Goal: Task Accomplishment & Management: Manage account settings

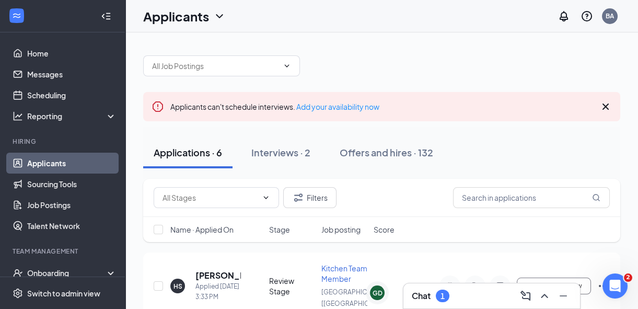
click at [287, 152] on div "Interviews · 2" at bounding box center [280, 152] width 59 height 13
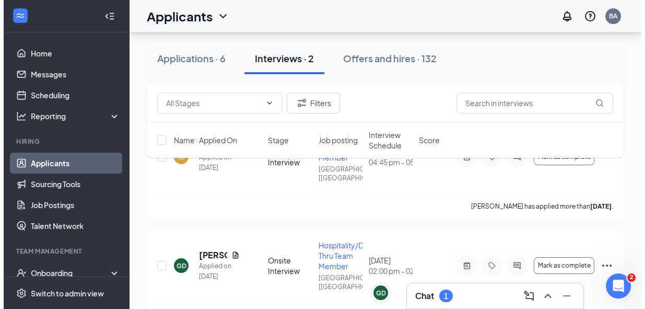
scroll to position [142, 0]
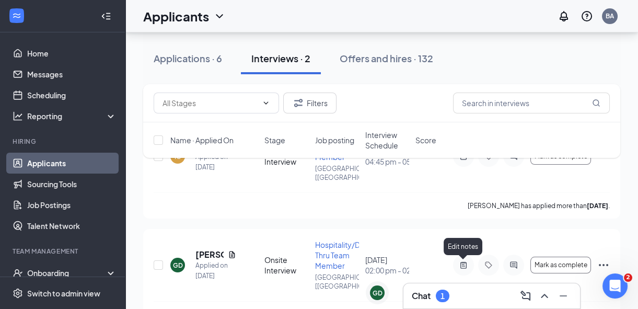
click at [469, 269] on div at bounding box center [463, 264] width 21 height 21
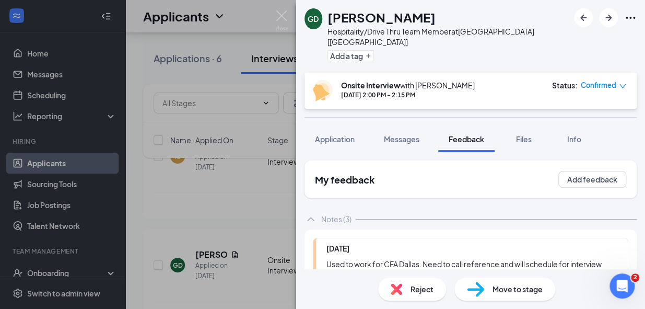
scroll to position [254, 0]
click at [339, 134] on span "Application" at bounding box center [335, 138] width 40 height 9
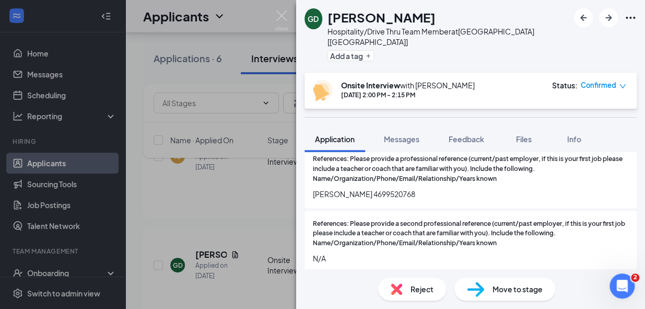
scroll to position [760, 0]
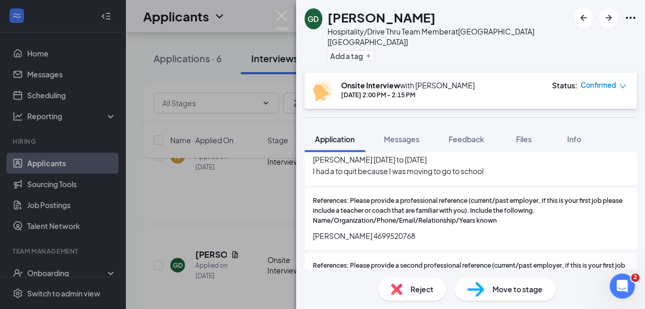
click at [467, 136] on button "Feedback" at bounding box center [466, 139] width 56 height 26
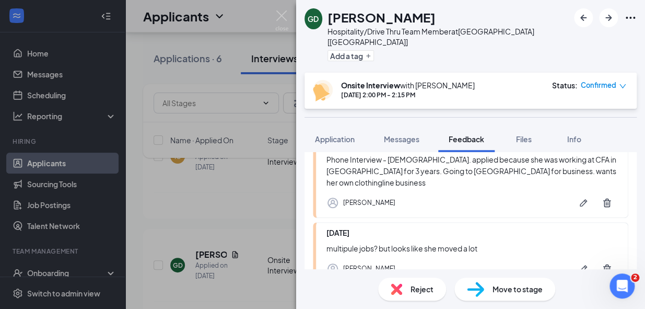
scroll to position [254, 0]
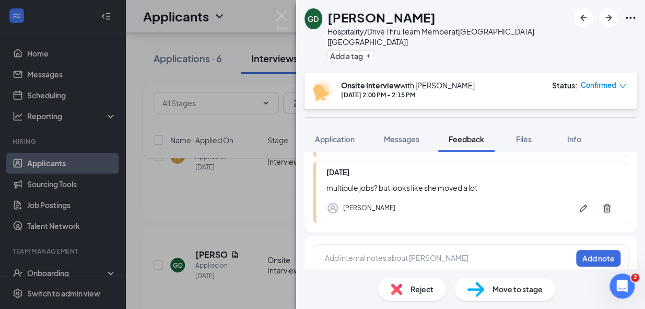
click at [366, 252] on div at bounding box center [449, 257] width 246 height 11
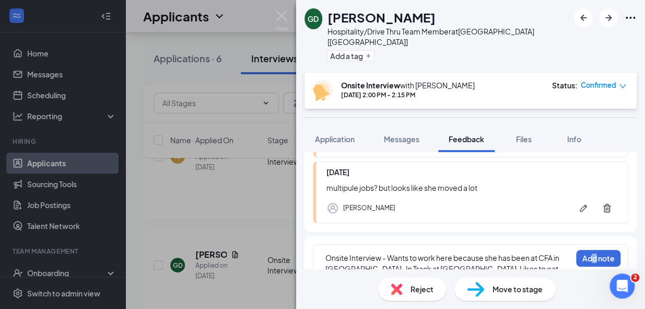
drag, startPoint x: 586, startPoint y: 235, endPoint x: 587, endPoint y: 240, distance: 5.8
click at [587, 240] on div "Onsite Interview - Wants to work here because she has been at CFA in [GEOGRAPHI…" at bounding box center [471, 268] width 332 height 64
drag, startPoint x: 587, startPoint y: 240, endPoint x: 590, endPoint y: 247, distance: 7.0
click at [589, 250] on button "Add note" at bounding box center [598, 258] width 44 height 17
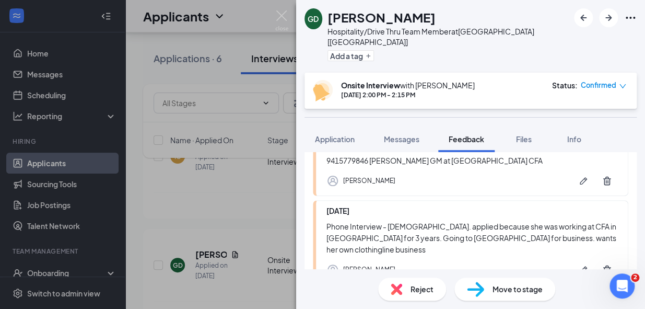
scroll to position [331, 0]
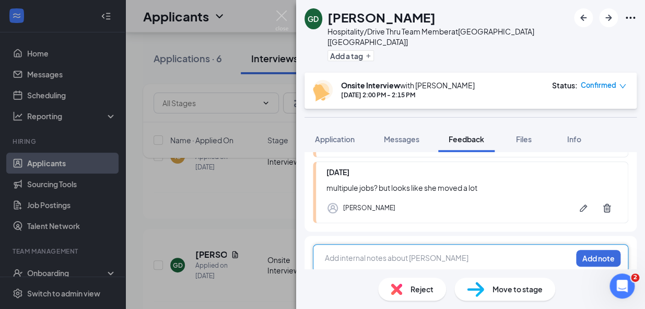
drag, startPoint x: 449, startPoint y: 245, endPoint x: 454, endPoint y: 249, distance: 6.7
click at [453, 252] on div at bounding box center [449, 257] width 246 height 11
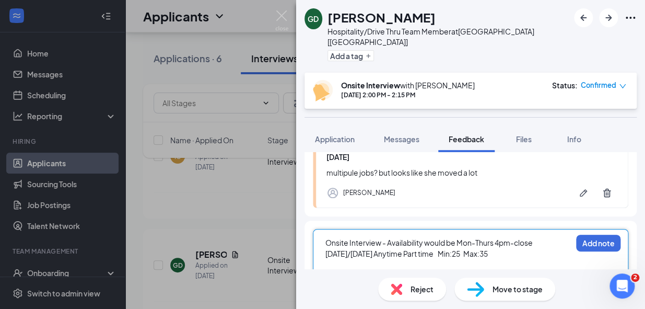
scroll to position [357, 0]
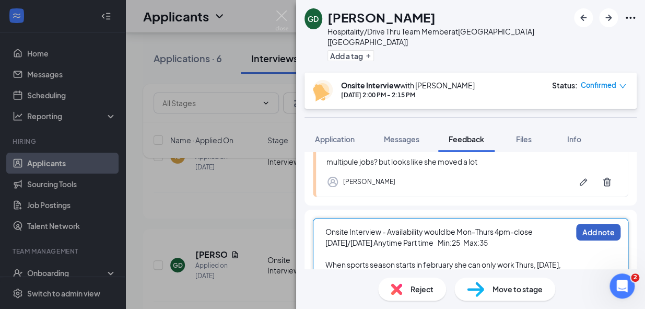
click at [588, 224] on button "Add note" at bounding box center [598, 232] width 44 height 17
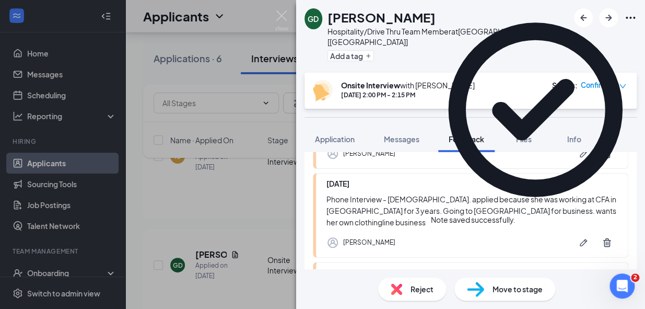
scroll to position [432, 0]
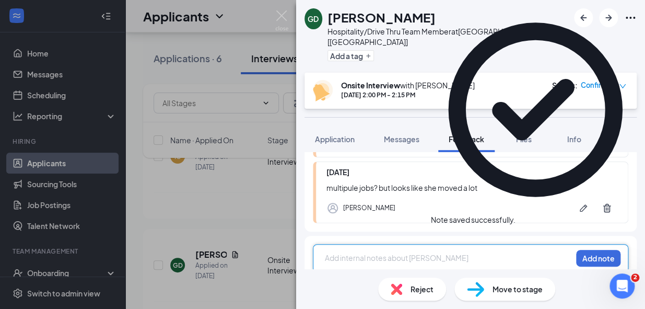
drag, startPoint x: 385, startPoint y: 250, endPoint x: 393, endPoint y: 251, distance: 7.9
click at [386, 252] on div at bounding box center [449, 257] width 246 height 11
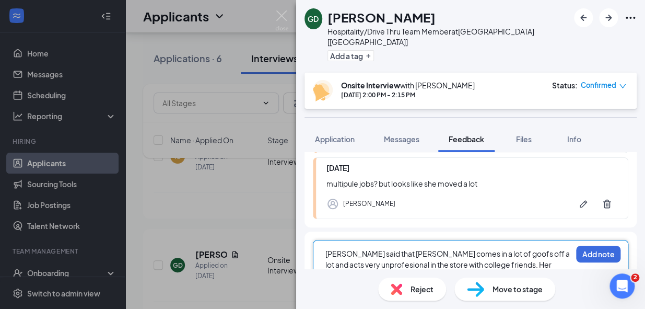
scroll to position [447, 0]
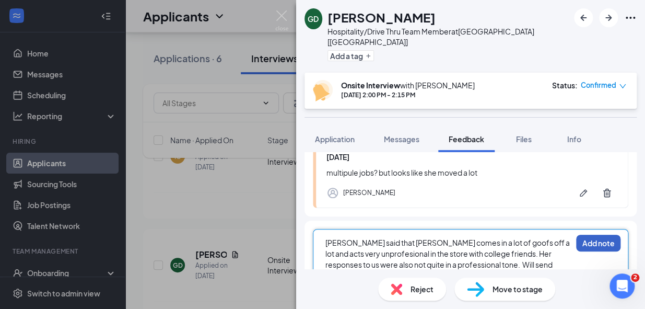
click at [580, 235] on button "Add note" at bounding box center [598, 243] width 44 height 17
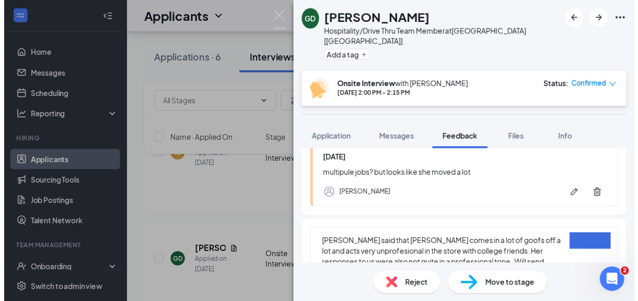
scroll to position [432, 0]
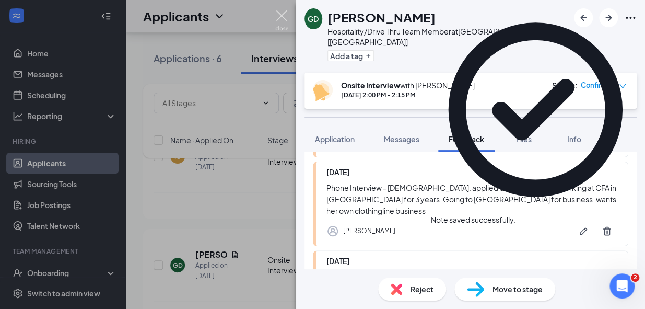
click at [279, 15] on img at bounding box center [281, 20] width 13 height 20
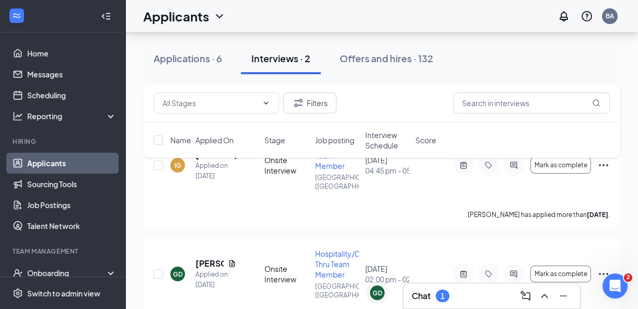
scroll to position [172, 0]
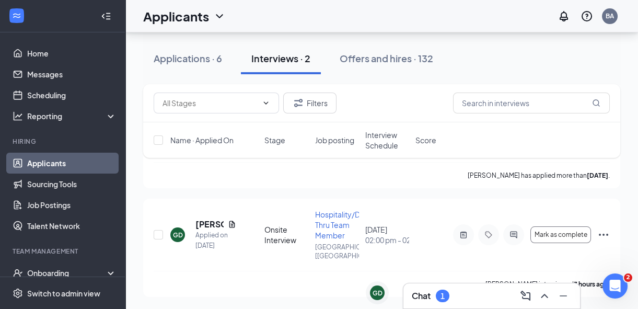
click at [230, 268] on div "GD [PERSON_NAME] Applied on [DATE] Onsite Interview Hospitality/Drive Thru Team…" at bounding box center [382, 240] width 456 height 62
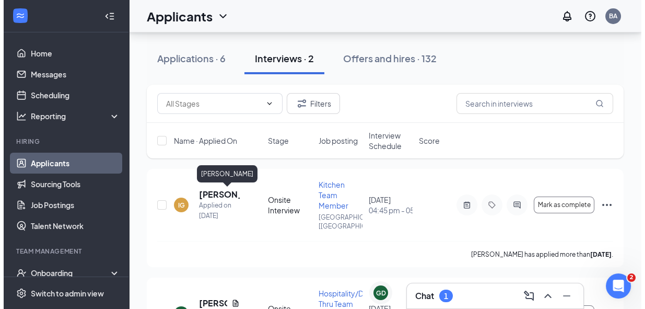
scroll to position [95, 0]
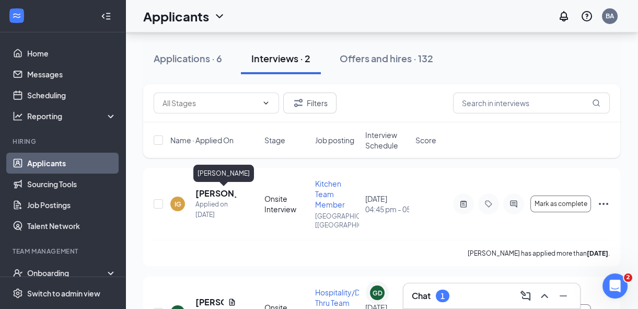
click at [214, 191] on h5 "[PERSON_NAME]" at bounding box center [215, 193] width 41 height 11
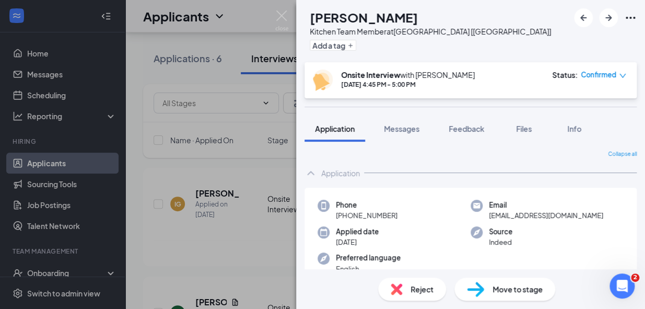
click at [461, 129] on span "Feedback" at bounding box center [467, 128] width 36 height 9
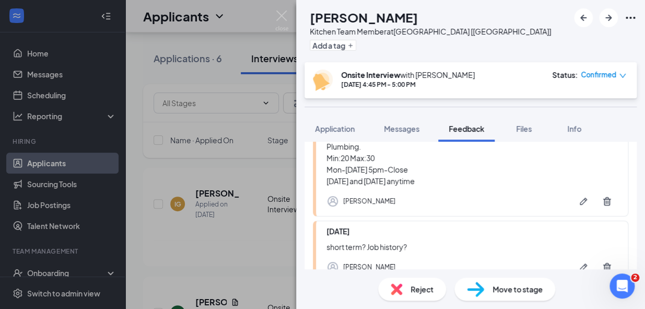
scroll to position [246, 0]
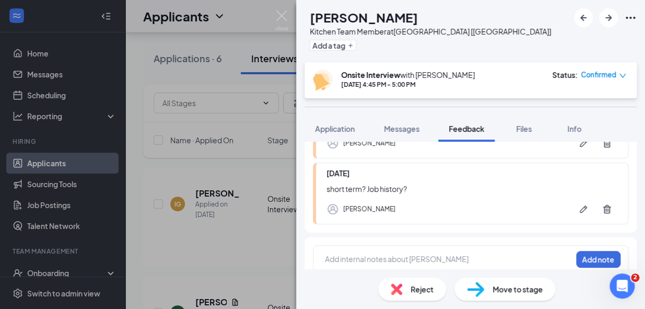
click at [415, 253] on div at bounding box center [449, 258] width 246 height 11
click at [645, 214] on html "Home Messages Scheduling Reporting Hiring Applicants Sourcing Tools Job Posting…" at bounding box center [322, 59] width 645 height 309
click at [413, 253] on div at bounding box center [449, 258] width 246 height 11
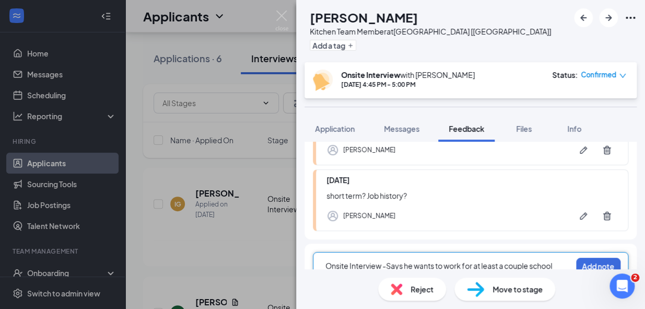
scroll to position [254, 0]
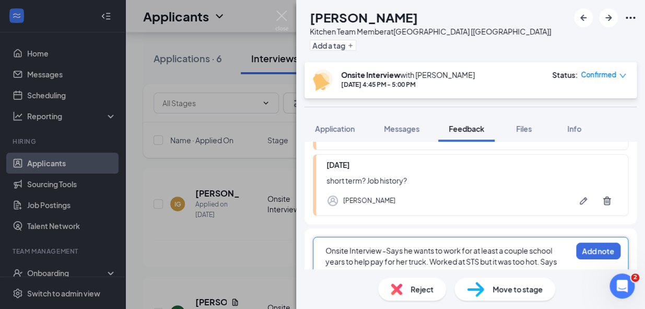
click at [547, 246] on span "Onsite Interview -Says he wants to work for at least a couple school years to h…" at bounding box center [442, 267] width 233 height 42
click at [564, 261] on div "Onsite Interview -Says he wants to work for at least a couple school years to h…" at bounding box center [449, 267] width 246 height 44
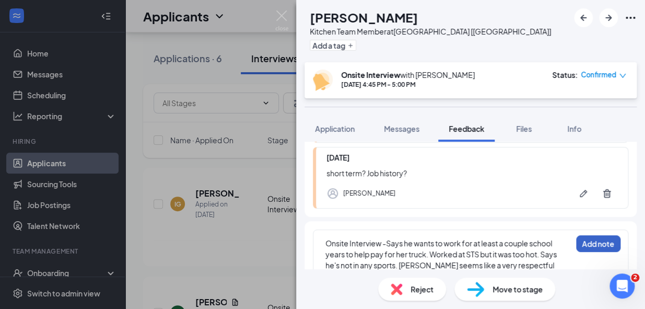
click at [594, 235] on button "Add note" at bounding box center [598, 243] width 44 height 17
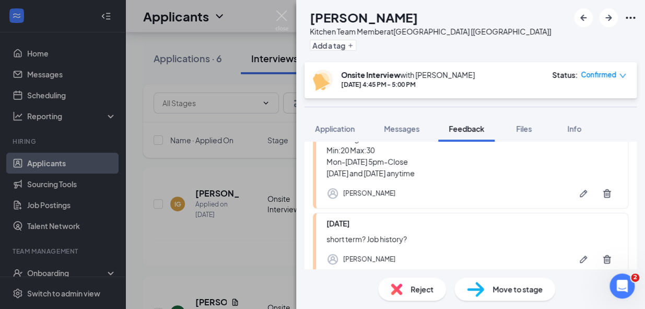
scroll to position [285, 0]
click at [513, 291] on span "Move to stage" at bounding box center [518, 288] width 50 height 11
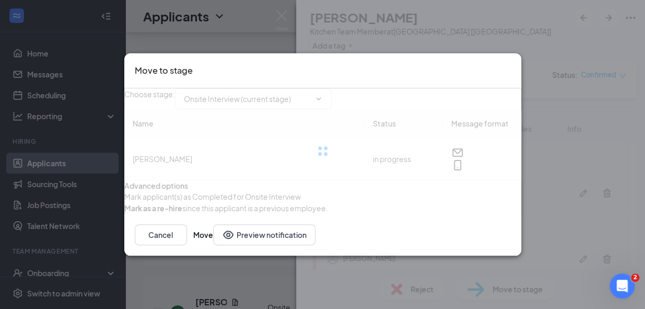
type input "Hiring Complete (final stage)"
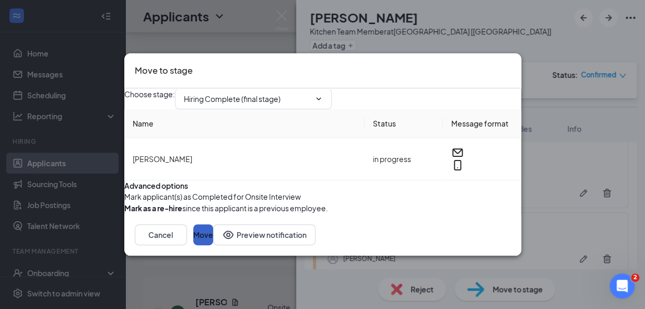
click at [213, 245] on button "Move" at bounding box center [203, 234] width 20 height 21
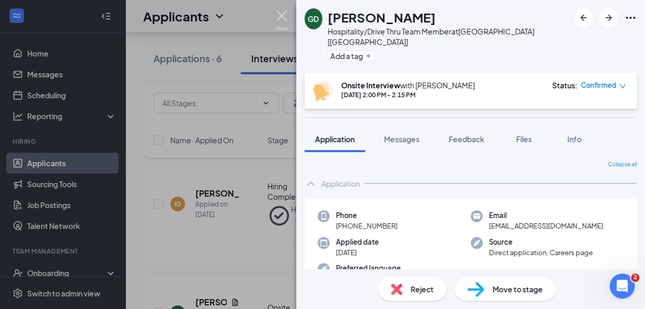
click at [284, 17] on img at bounding box center [281, 20] width 13 height 20
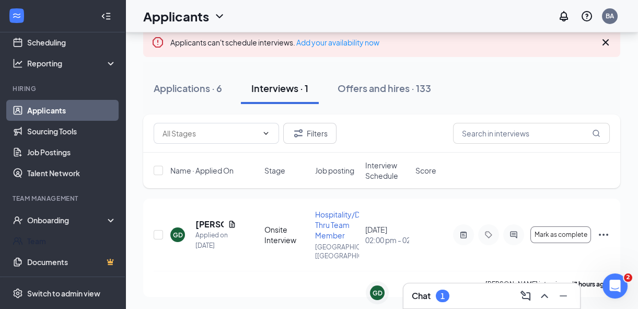
scroll to position [73, 0]
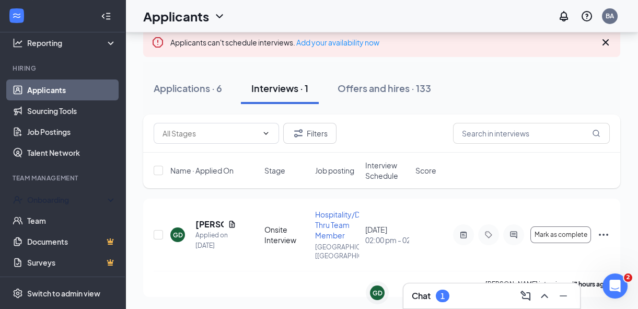
click at [50, 204] on div "Onboarding" at bounding box center [62, 199] width 125 height 21
click at [605, 235] on icon "Ellipses" at bounding box center [603, 234] width 13 height 13
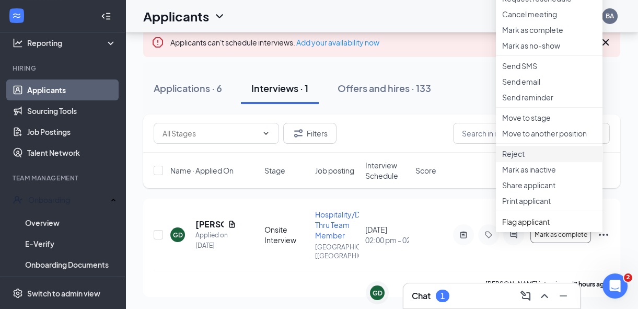
click at [528, 159] on p "Reject" at bounding box center [549, 153] width 94 height 10
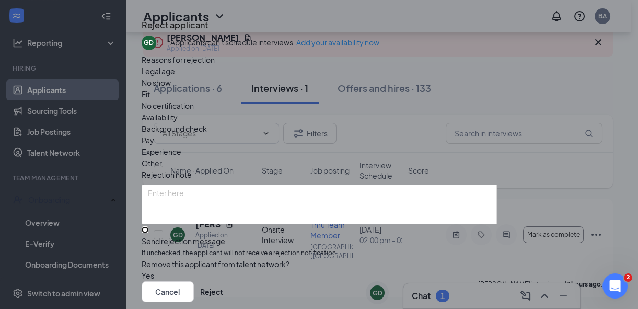
click at [148, 233] on input "Send rejection message If unchecked, the applicant will not receive a rejection…" at bounding box center [145, 229] width 7 height 7
checkbox input "true"
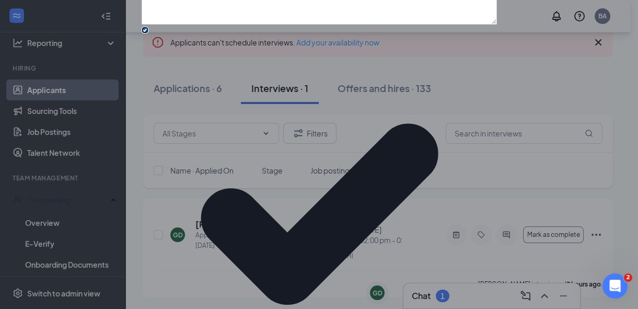
scroll to position [126, 0]
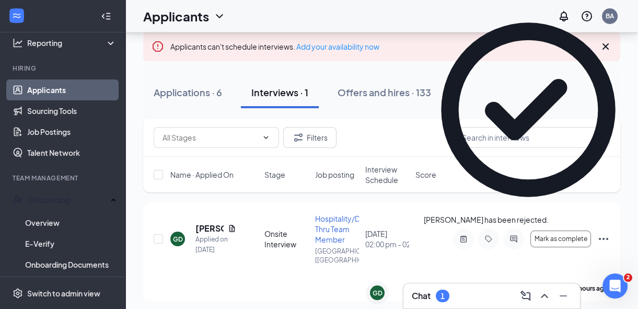
scroll to position [64, 0]
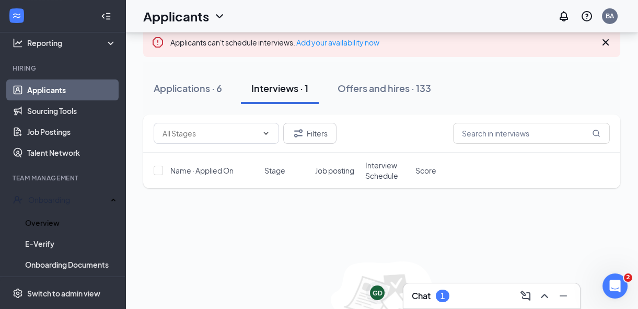
click at [61, 212] on link "Overview" at bounding box center [70, 222] width 91 height 21
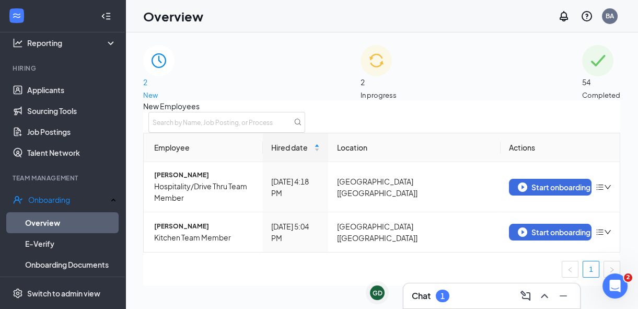
click at [175, 94] on div "2 New" at bounding box center [158, 72] width 31 height 55
click at [361, 76] on img at bounding box center [376, 60] width 31 height 31
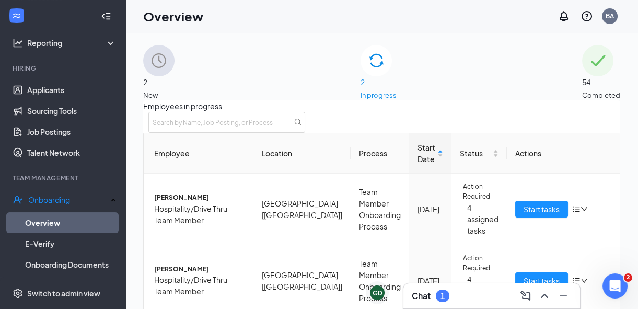
scroll to position [53, 0]
click at [181, 193] on span "[PERSON_NAME]" at bounding box center [199, 198] width 91 height 10
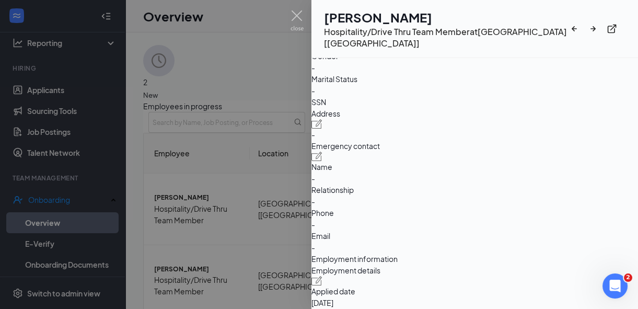
scroll to position [237, 0]
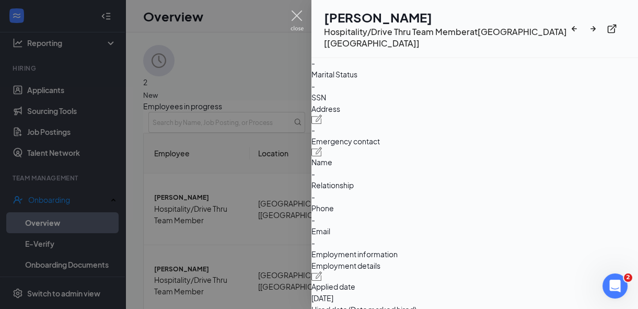
click at [296, 20] on img at bounding box center [297, 20] width 13 height 20
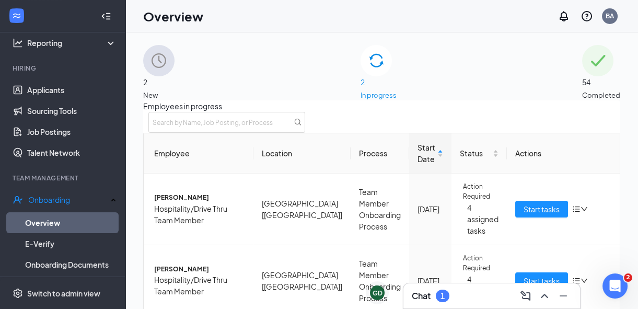
click at [175, 93] on div "2 New" at bounding box center [158, 72] width 31 height 55
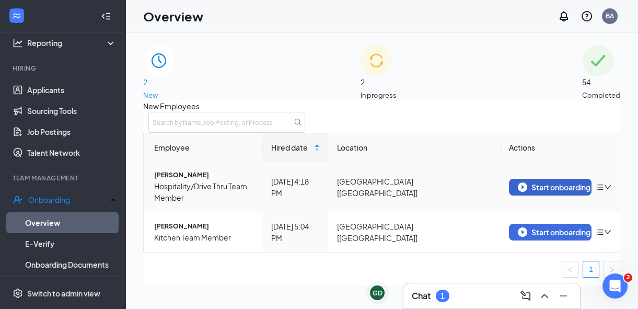
click at [528, 192] on div "Start onboarding" at bounding box center [550, 186] width 65 height 9
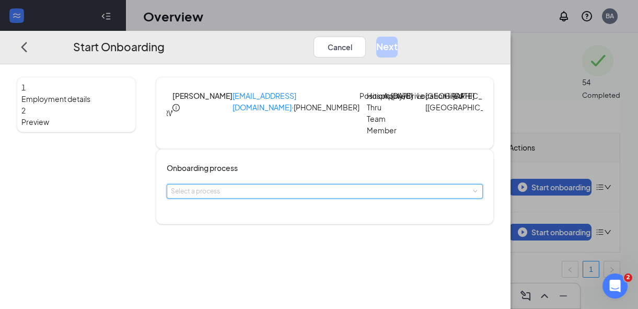
click at [336, 198] on div "Select a process" at bounding box center [325, 191] width 308 height 14
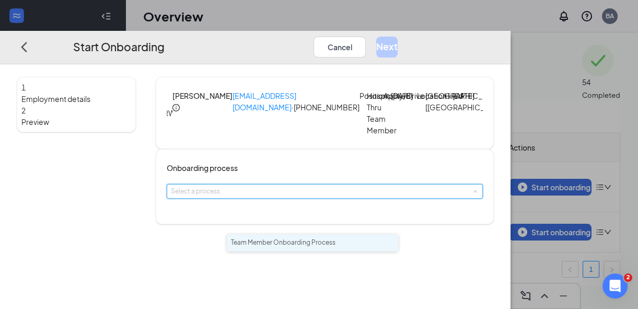
click at [286, 246] on span "Team Member Onboarding Process" at bounding box center [283, 242] width 105 height 8
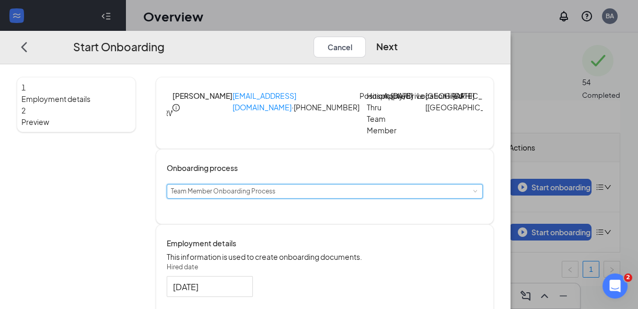
click at [283, 198] on div "Team Member Onboarding Process" at bounding box center [227, 191] width 112 height 14
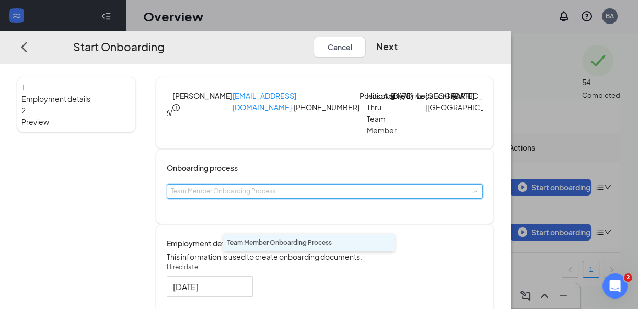
click at [311, 243] on span "Team Member Onboarding Process" at bounding box center [279, 242] width 105 height 8
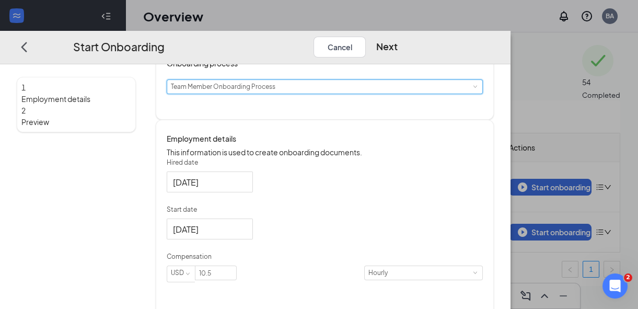
scroll to position [285, 0]
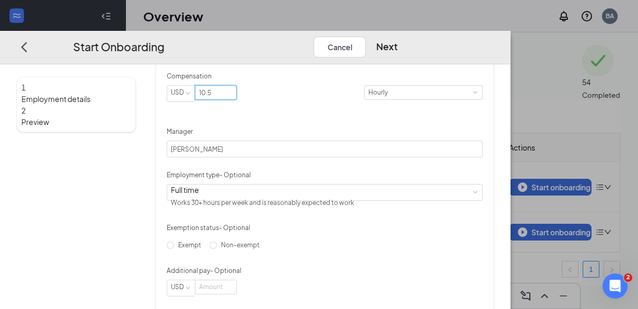
drag, startPoint x: 291, startPoint y: 148, endPoint x: 242, endPoint y: 157, distance: 49.3
click at [243, 157] on form "Hired date [DATE] Start date [DATE] Compensation USD 10.5 Hourly Manager [PERSO…" at bounding box center [325, 137] width 316 height 319
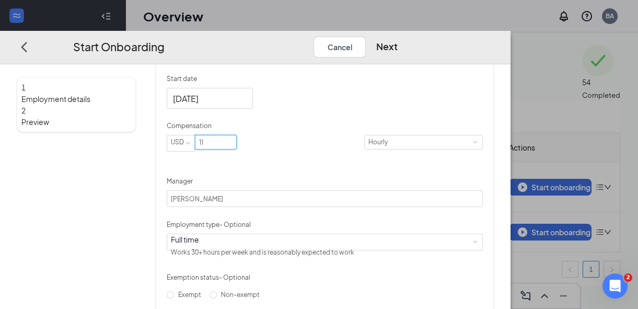
scroll to position [363, 0]
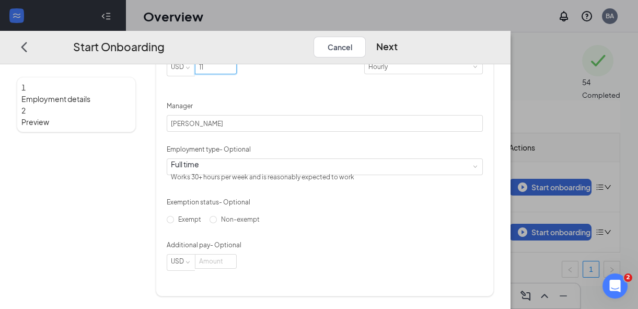
type input "11"
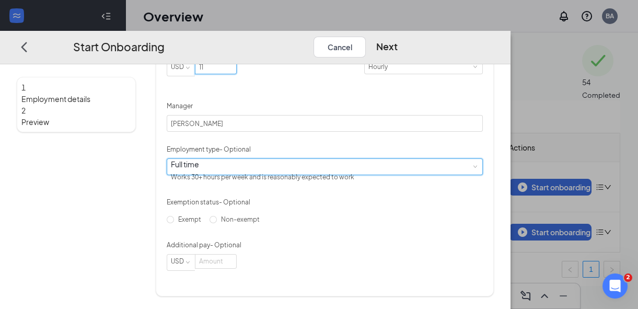
click at [284, 167] on div "Full time Works 30+ hours per week and is reasonably expected to work" at bounding box center [325, 167] width 308 height 16
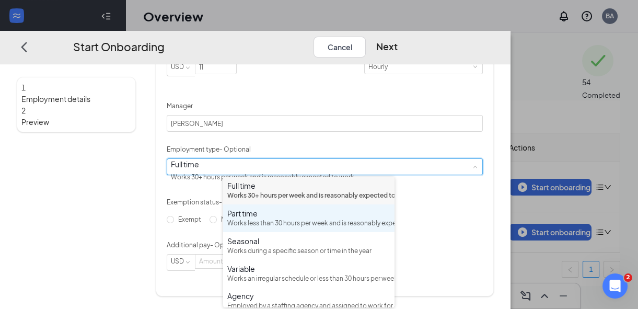
click at [250, 218] on div "Part time" at bounding box center [308, 213] width 163 height 10
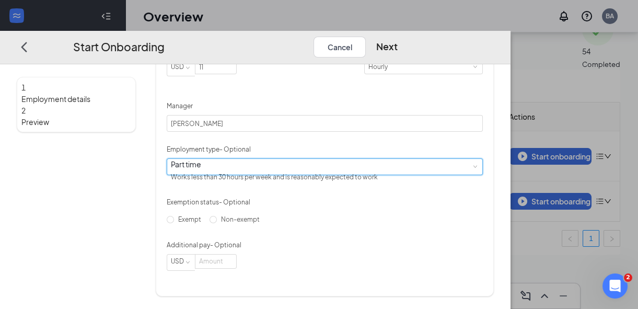
scroll to position [47, 0]
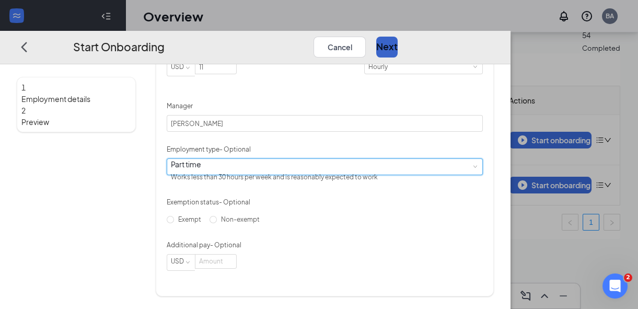
click at [398, 37] on button "Next" at bounding box center [386, 47] width 21 height 21
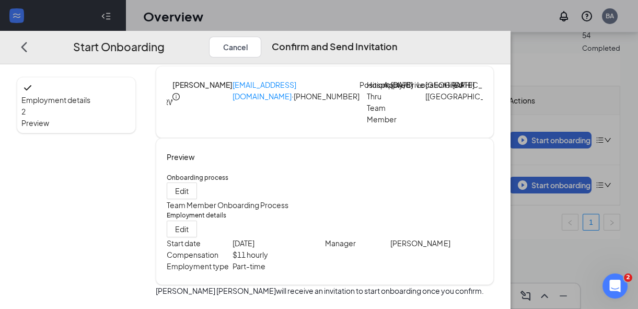
scroll to position [59, 0]
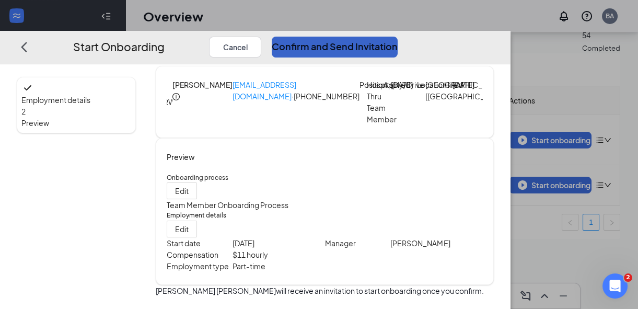
click at [398, 37] on button "Confirm and Send Invitation" at bounding box center [335, 47] width 126 height 21
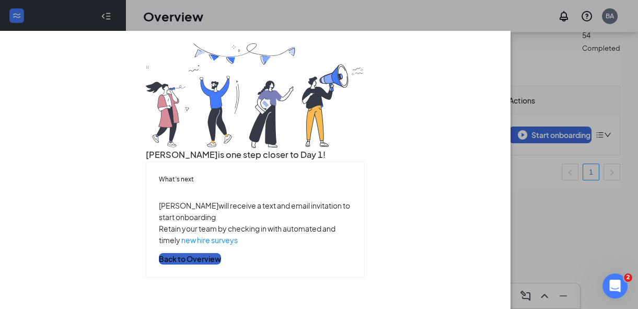
click at [221, 264] on button "Back to Overview" at bounding box center [190, 258] width 62 height 11
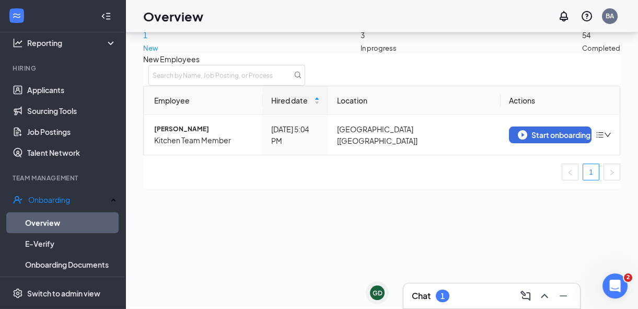
scroll to position [0, 0]
click at [540, 140] on div "Start onboarding" at bounding box center [550, 134] width 65 height 9
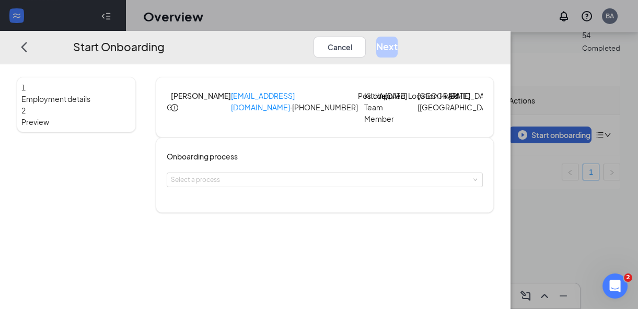
click at [292, 185] on div "Select a process" at bounding box center [322, 180] width 303 height 10
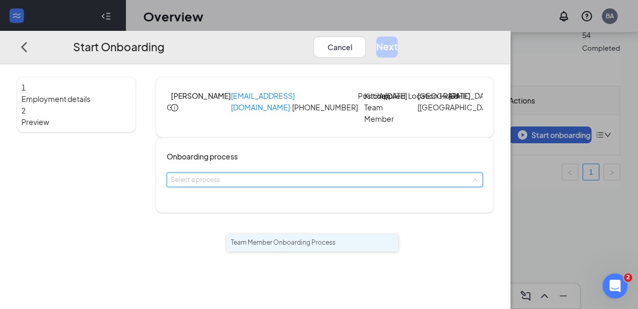
drag, startPoint x: 295, startPoint y: 240, endPoint x: 299, endPoint y: 236, distance: 5.6
click at [295, 240] on li "Team Member Onboarding Process" at bounding box center [312, 242] width 171 height 17
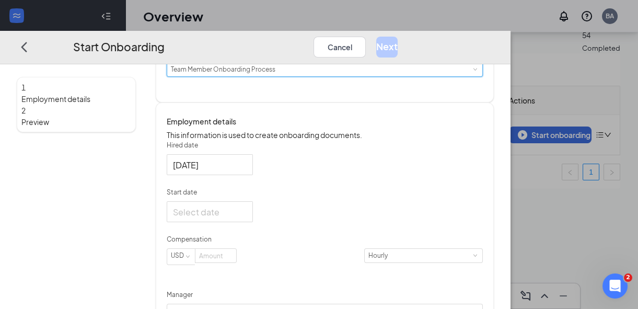
scroll to position [237, 0]
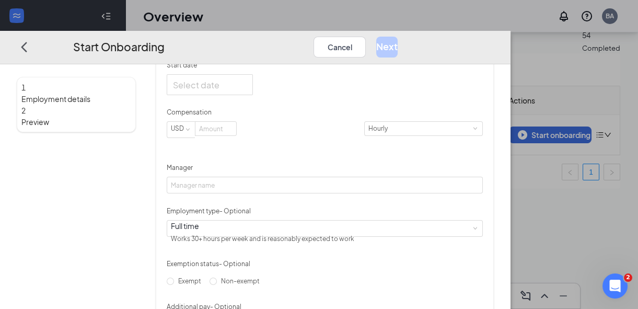
click at [245, 91] on input "Start date" at bounding box center [209, 84] width 72 height 13
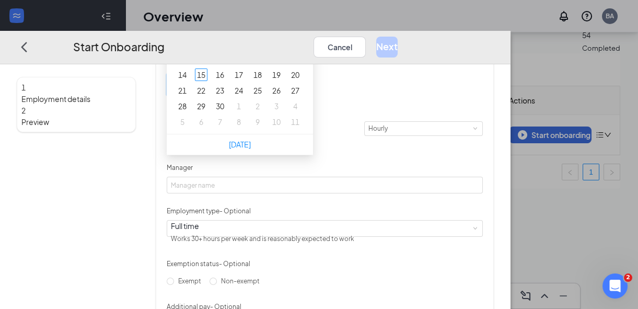
type input "[DATE]"
click at [226, 81] on div "16" at bounding box center [220, 74] width 13 height 13
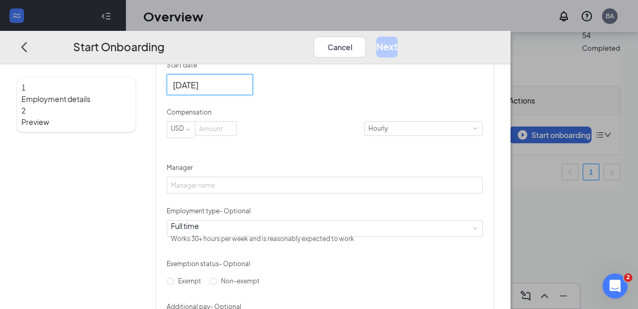
click at [236, 135] on input at bounding box center [215, 129] width 41 height 14
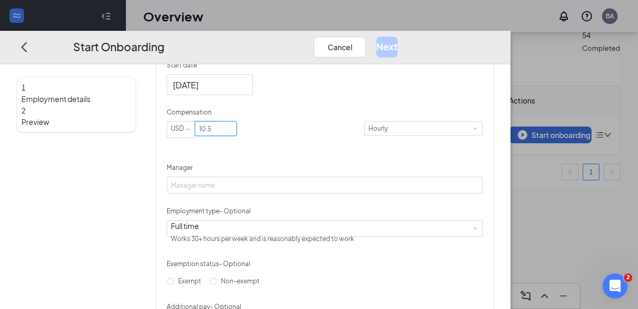
type input "10.5"
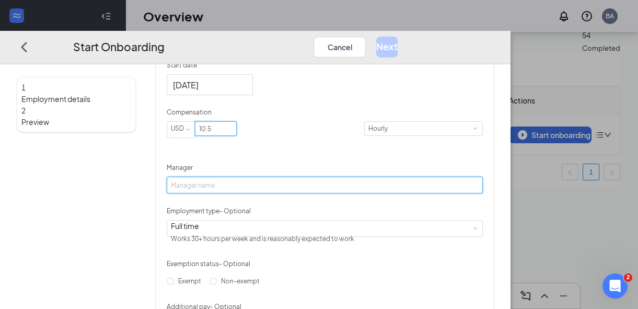
click at [259, 193] on input "Manager" at bounding box center [325, 185] width 316 height 17
type input "[PERSON_NAME]"
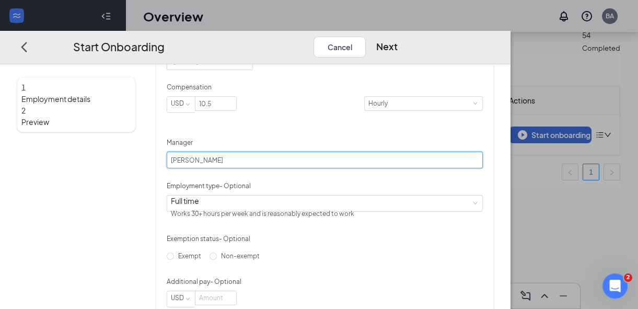
scroll to position [332, 0]
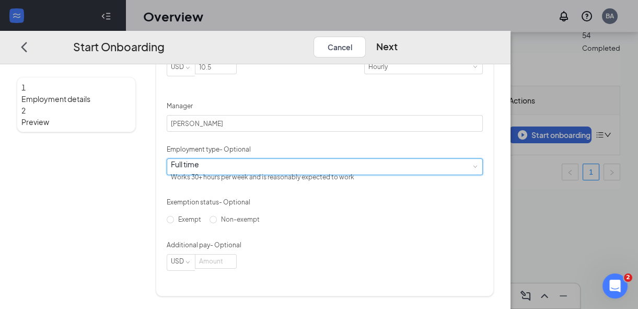
click at [266, 185] on div "Full time Works 30+ hours per week and is reasonably expected to work" at bounding box center [266, 172] width 191 height 26
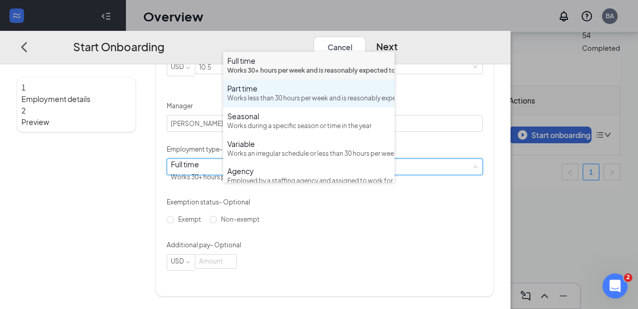
click at [263, 94] on div "Part time" at bounding box center [308, 88] width 163 height 10
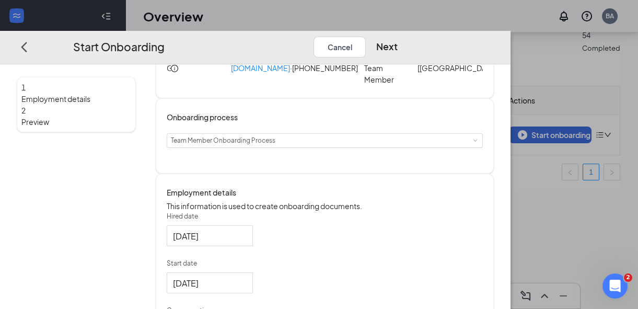
scroll to position [0, 0]
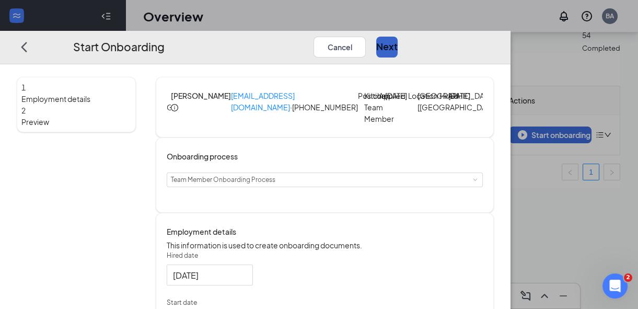
click at [398, 37] on button "Next" at bounding box center [386, 47] width 21 height 21
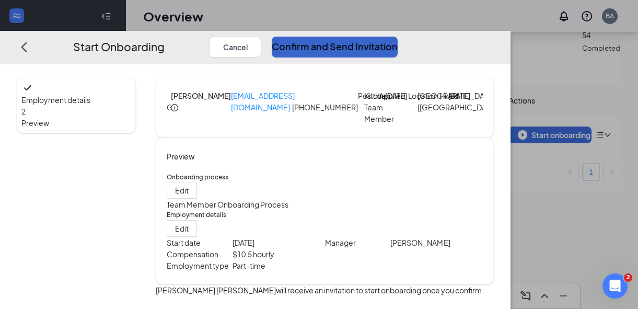
click at [398, 37] on button "Confirm and Send Invitation" at bounding box center [335, 47] width 126 height 21
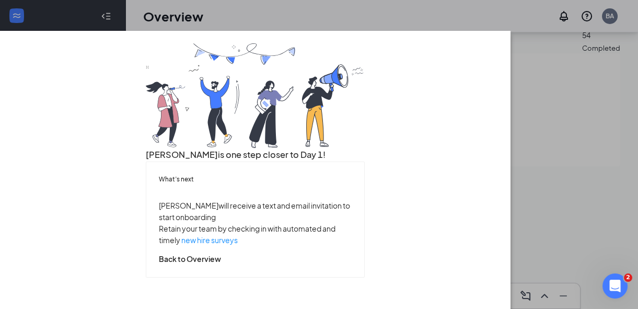
scroll to position [83, 0]
drag, startPoint x: 342, startPoint y: 269, endPoint x: 335, endPoint y: 274, distance: 8.6
click at [221, 264] on button "Back to Overview" at bounding box center [190, 258] width 62 height 11
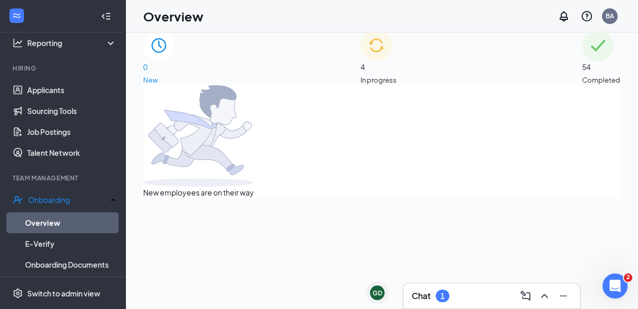
scroll to position [0, 0]
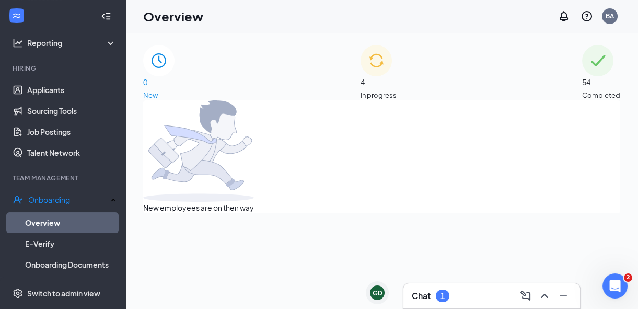
click at [397, 79] on div "4 In progress" at bounding box center [379, 72] width 36 height 55
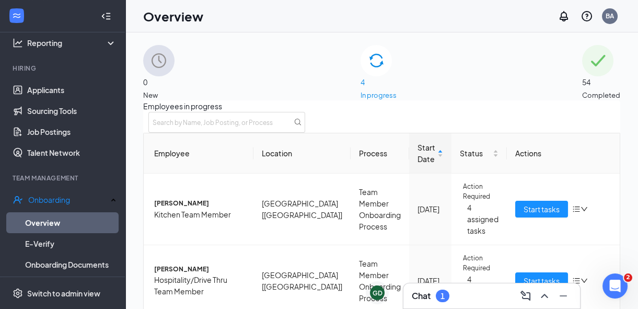
scroll to position [190, 0]
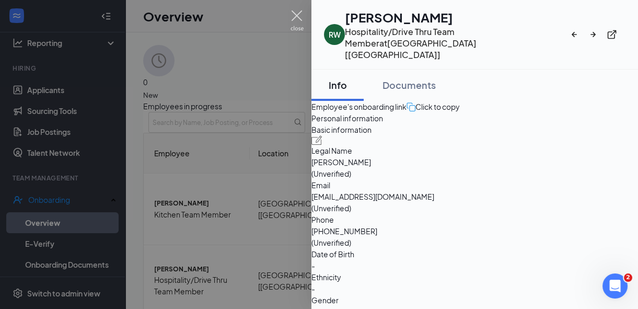
click at [299, 15] on img at bounding box center [297, 20] width 13 height 20
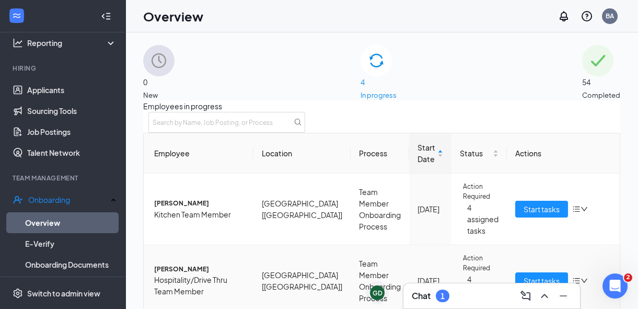
scroll to position [190, 0]
click at [42, 85] on link "Applicants" at bounding box center [71, 89] width 89 height 21
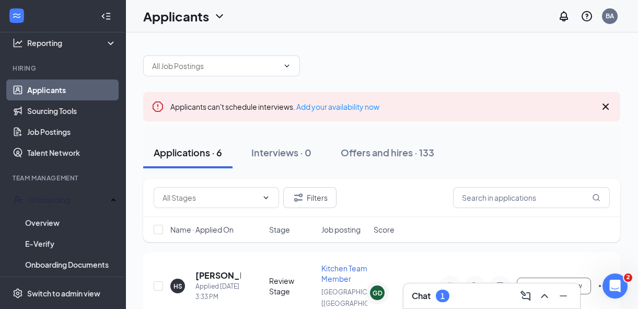
click at [390, 147] on div "Offers and hires · 133" at bounding box center [388, 152] width 94 height 13
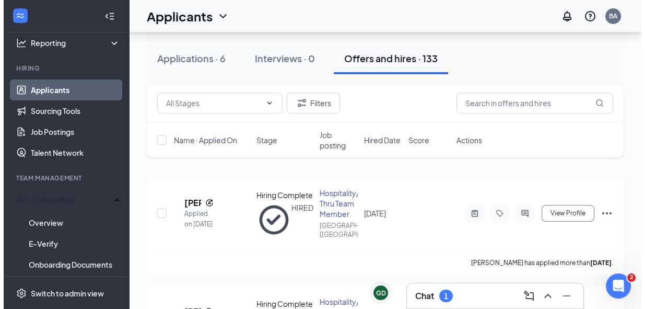
scroll to position [95, 0]
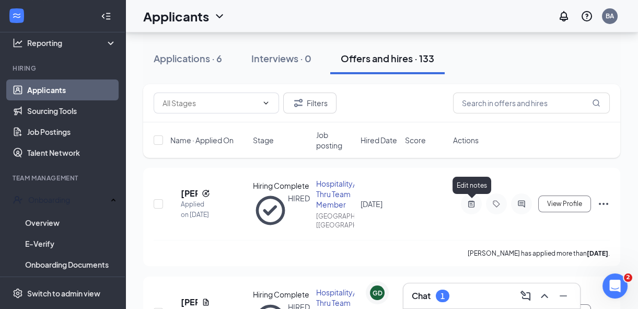
click at [472, 203] on icon "ActiveNote" at bounding box center [471, 204] width 6 height 7
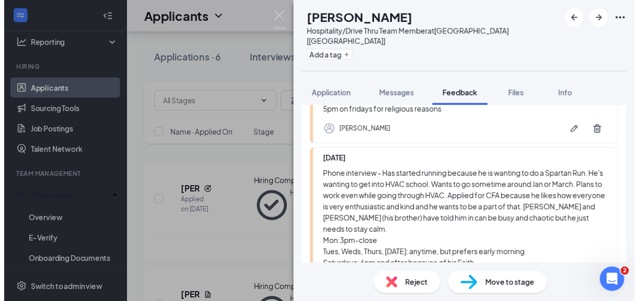
scroll to position [142, 0]
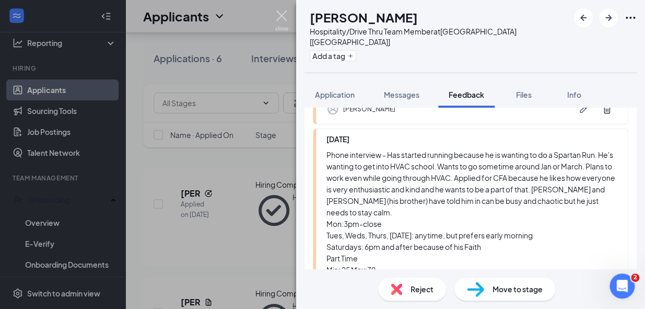
click at [279, 16] on img at bounding box center [281, 20] width 13 height 20
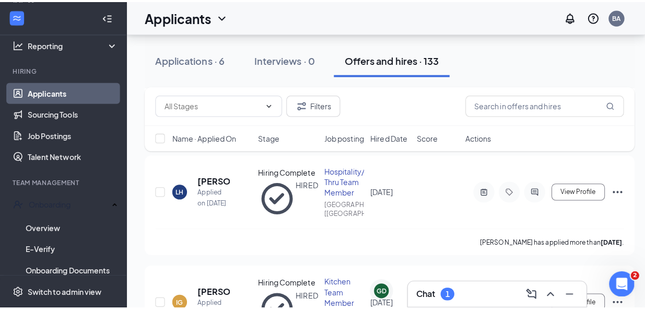
scroll to position [332, 0]
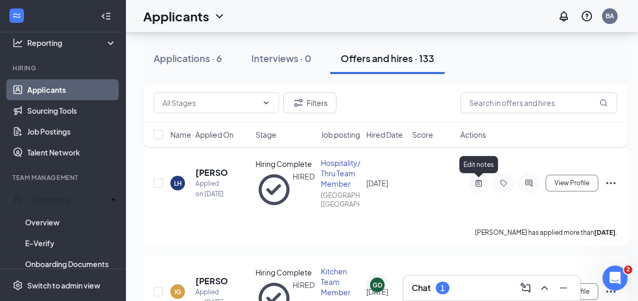
click at [479, 183] on icon "ActiveNote" at bounding box center [478, 183] width 13 height 8
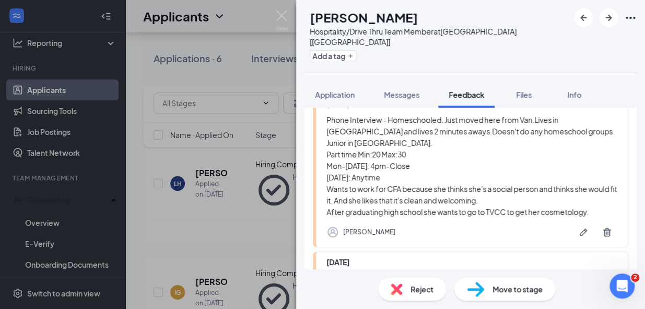
scroll to position [161, 0]
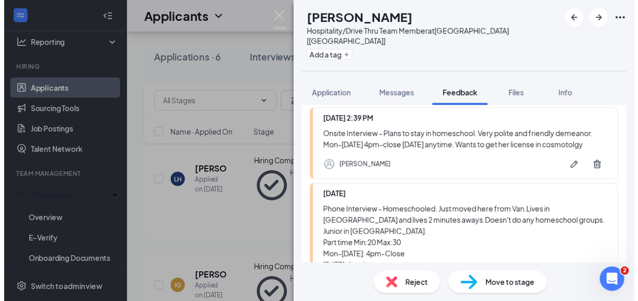
scroll to position [66, 0]
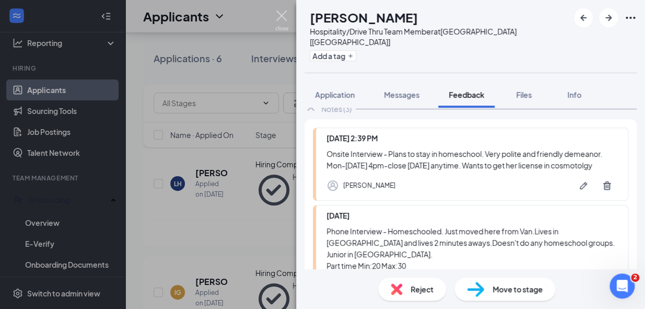
click at [283, 16] on img at bounding box center [281, 20] width 13 height 20
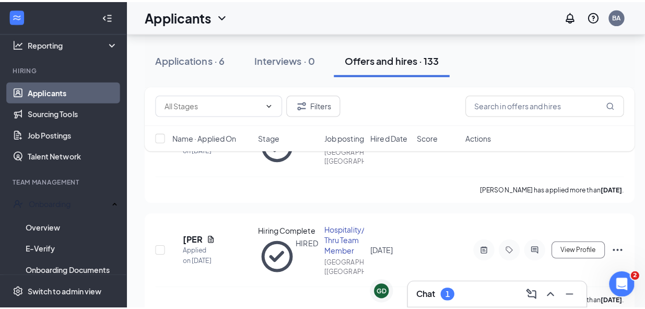
scroll to position [142, 0]
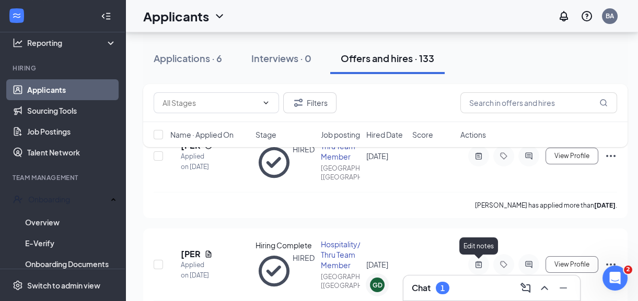
click at [476, 264] on icon "ActiveNote" at bounding box center [479, 265] width 6 height 7
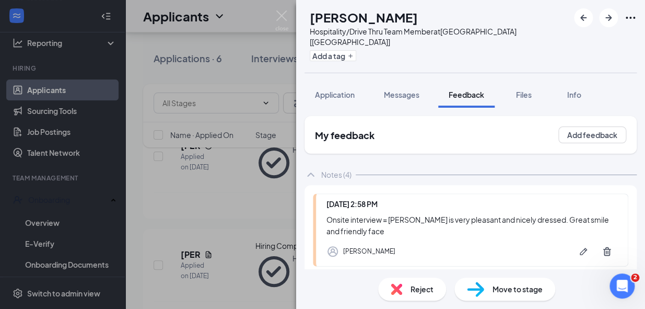
scroll to position [356, 0]
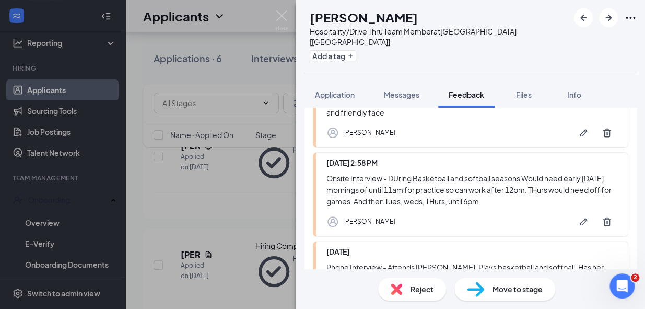
scroll to position [71, 0]
